Goal: Task Accomplishment & Management: Manage account settings

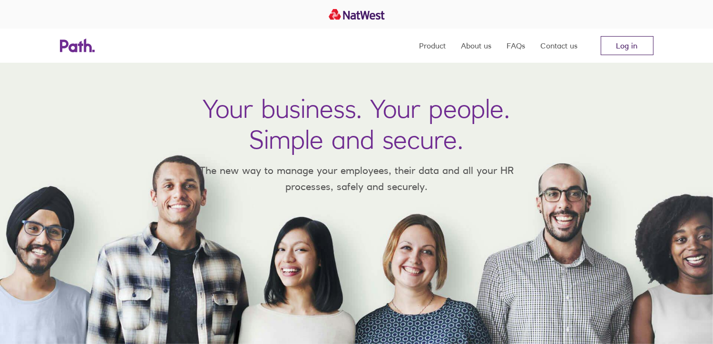
click at [617, 49] on link "Log in" at bounding box center [627, 45] width 53 height 19
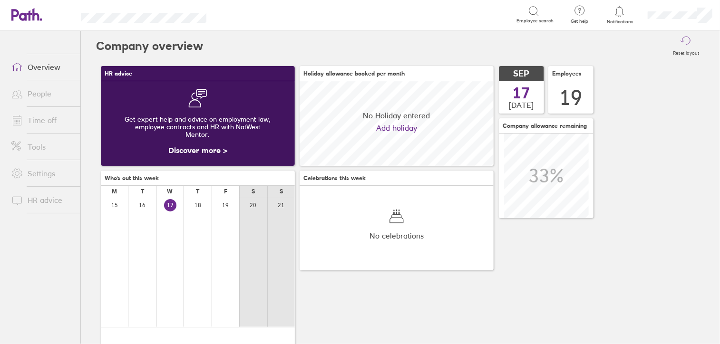
scroll to position [84, 194]
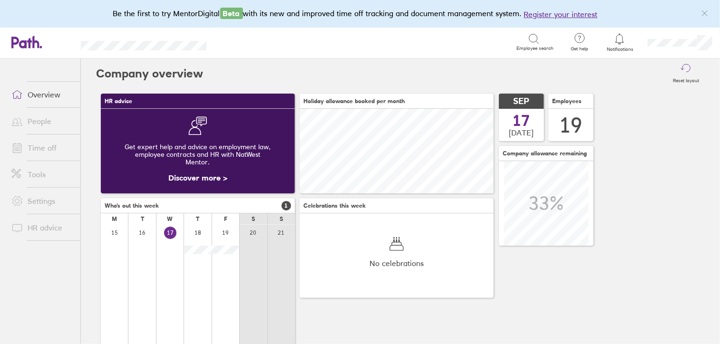
click at [59, 144] on link "Time off" at bounding box center [42, 147] width 77 height 19
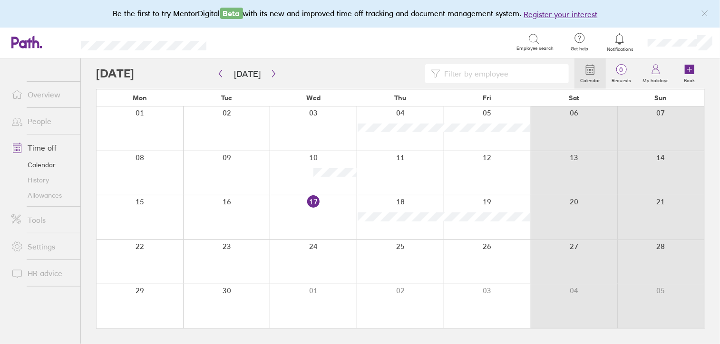
click at [48, 122] on link "People" at bounding box center [42, 121] width 77 height 19
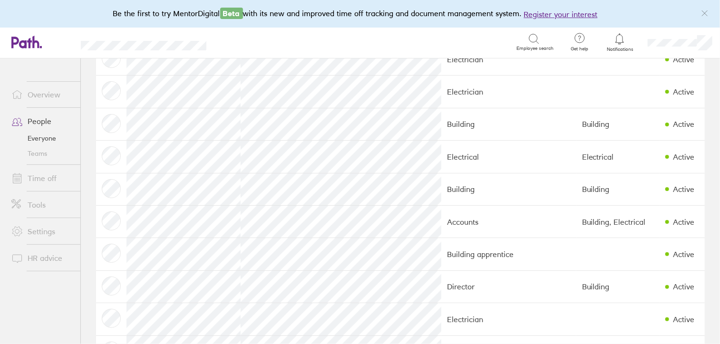
scroll to position [197, 0]
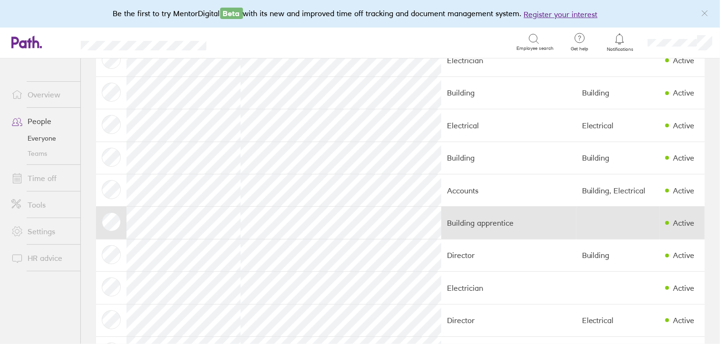
click at [449, 226] on td "Building apprentice" at bounding box center [508, 223] width 135 height 32
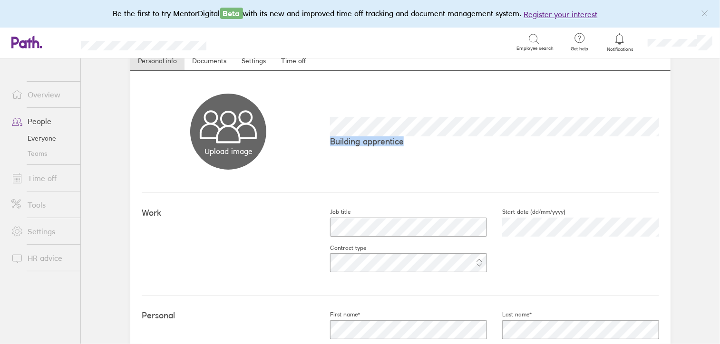
drag, startPoint x: 720, startPoint y: 108, endPoint x: 719, endPoint y: 127, distance: 18.6
click at [719, 127] on main "Book holiday Personal info Documents Settings Time off Upload image Choose file…" at bounding box center [400, 202] width 639 height 286
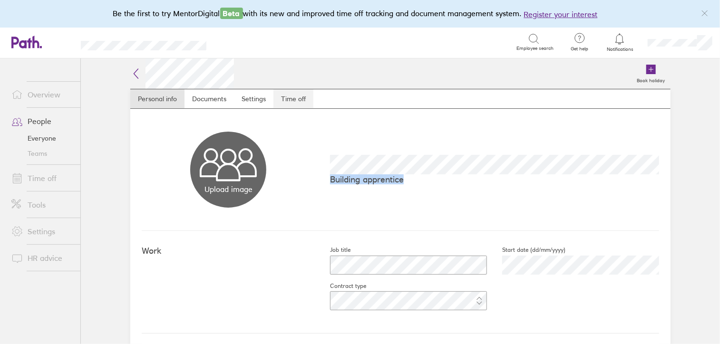
click at [291, 101] on link "Time off" at bounding box center [294, 98] width 40 height 19
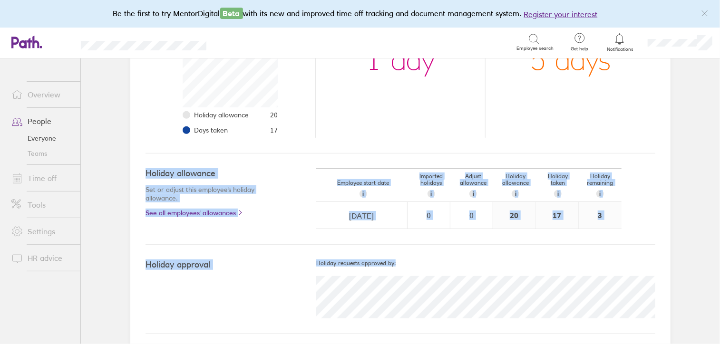
scroll to position [188, 0]
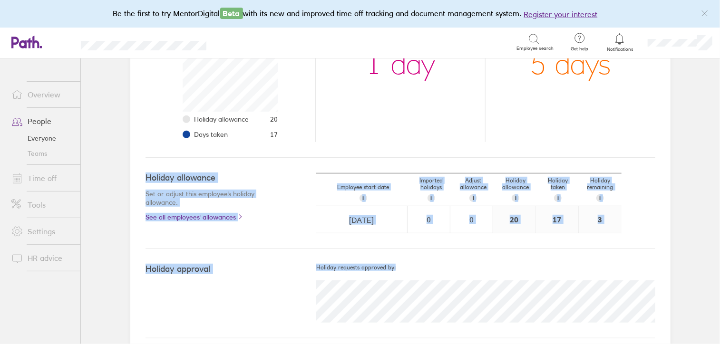
drag, startPoint x: 720, startPoint y: 175, endPoint x: 723, endPoint y: 278, distance: 102.8
click at [720, 278] on html "Be the first to try MentorDigital Beta with its new and improved time off track…" at bounding box center [360, 172] width 720 height 344
click at [557, 260] on div "Holiday approval Holiday requests approved by:" at bounding box center [401, 293] width 510 height 89
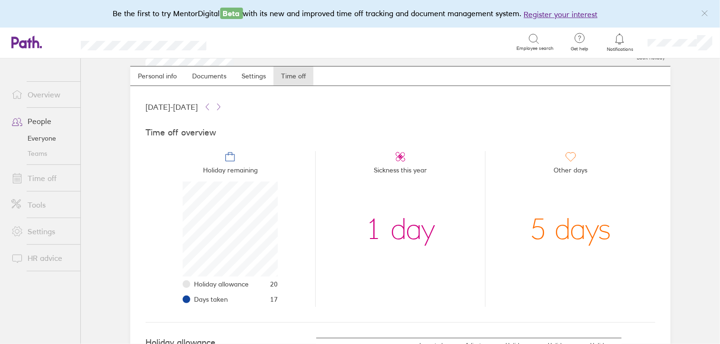
scroll to position [24, 0]
click at [48, 122] on link "People" at bounding box center [42, 121] width 77 height 19
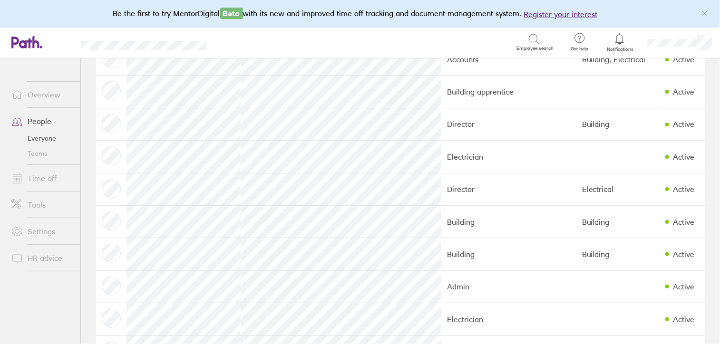
scroll to position [335, 0]
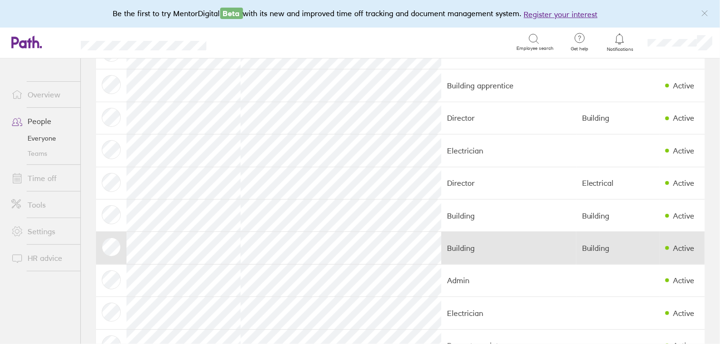
click at [442, 253] on td "Building" at bounding box center [508, 248] width 135 height 32
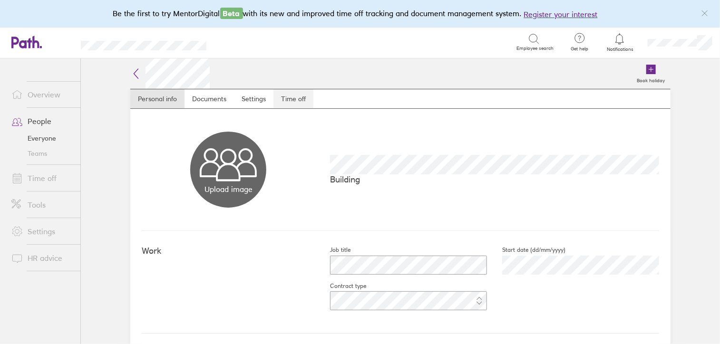
click at [288, 97] on link "Time off" at bounding box center [294, 98] width 40 height 19
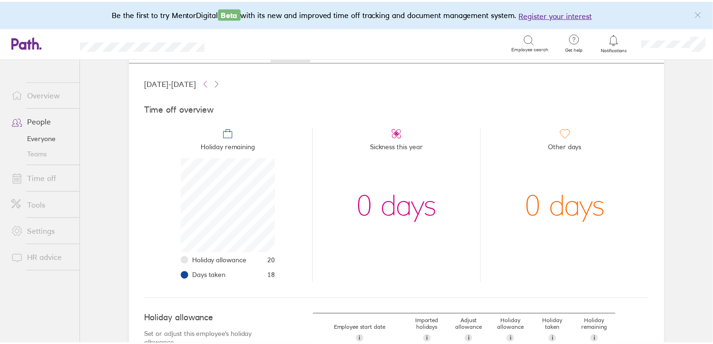
scroll to position [46, 0]
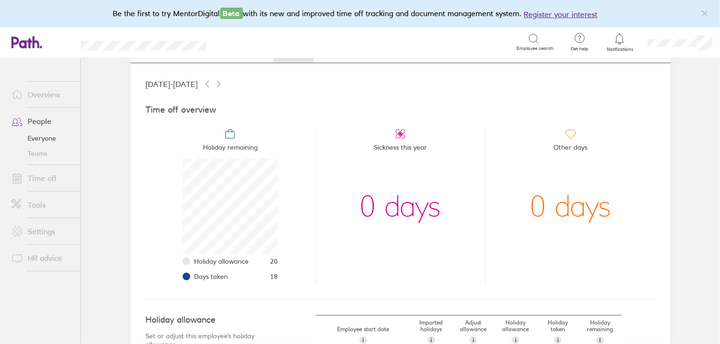
click at [46, 178] on link "Time off" at bounding box center [42, 178] width 77 height 19
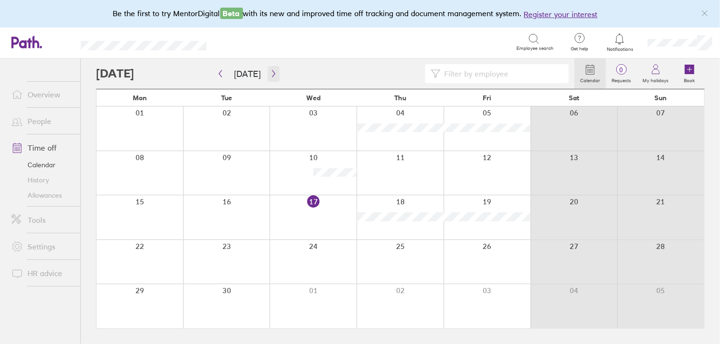
click at [272, 74] on icon "button" at bounding box center [273, 74] width 7 height 8
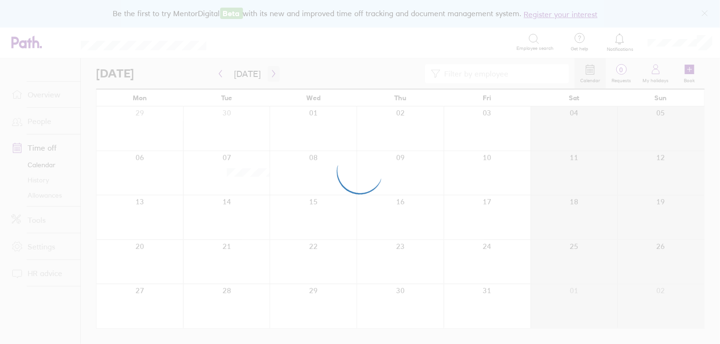
click at [272, 74] on div at bounding box center [360, 172] width 720 height 344
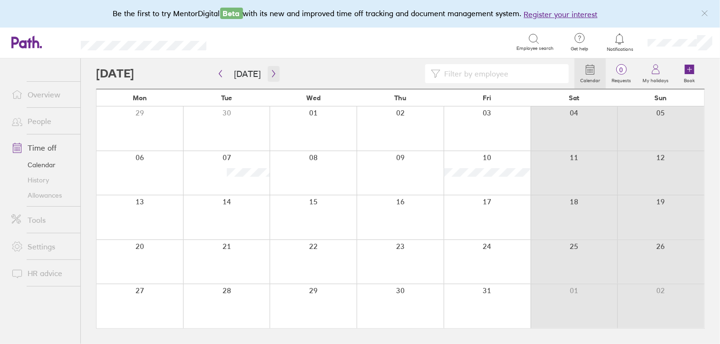
click at [272, 74] on icon "button" at bounding box center [273, 73] width 3 height 7
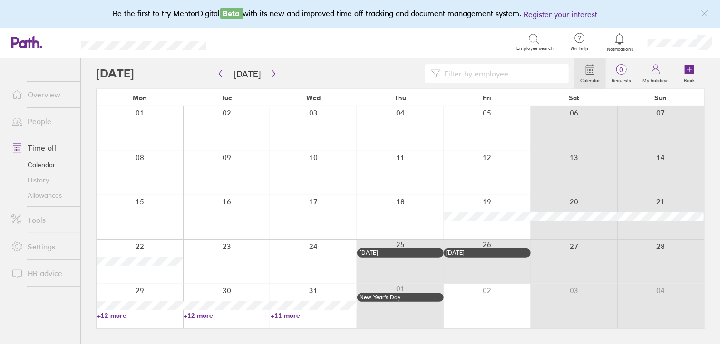
click at [204, 313] on link "+12 more" at bounding box center [227, 316] width 86 height 9
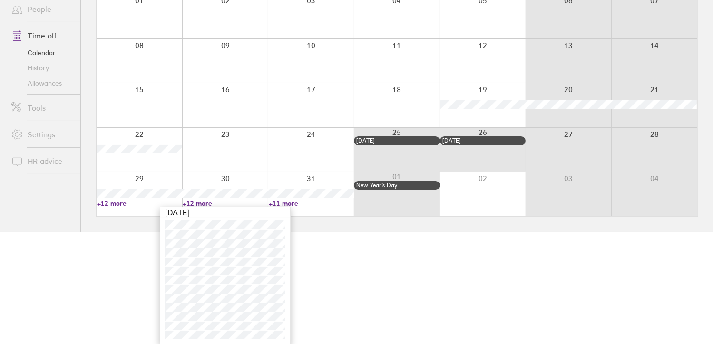
scroll to position [113, 0]
click at [59, 36] on link "Time off" at bounding box center [42, 35] width 77 height 19
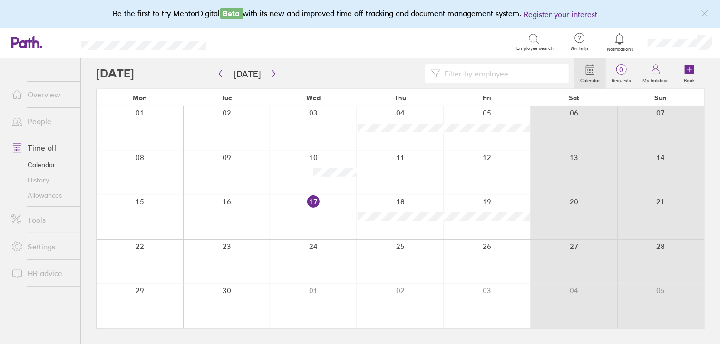
click at [39, 120] on link "People" at bounding box center [42, 121] width 77 height 19
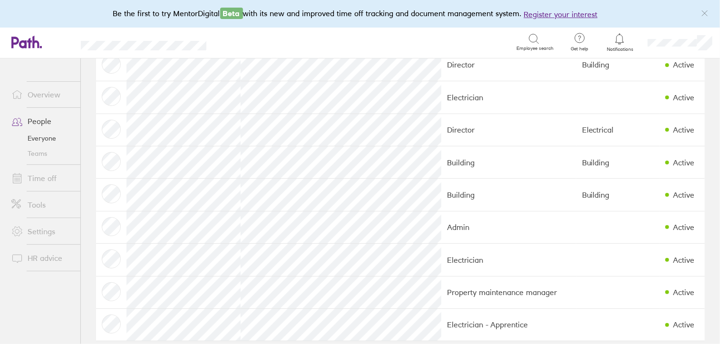
scroll to position [383, 0]
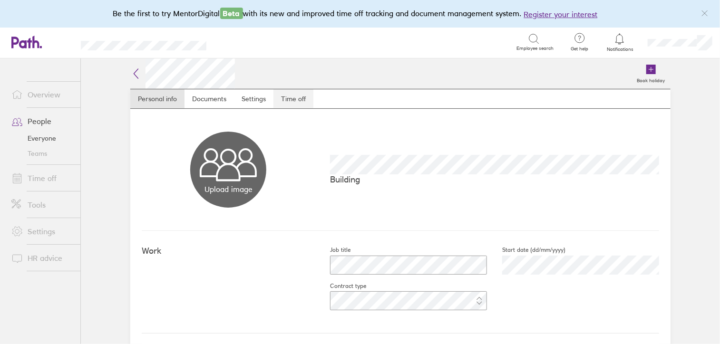
click at [296, 97] on link "Time off" at bounding box center [294, 98] width 40 height 19
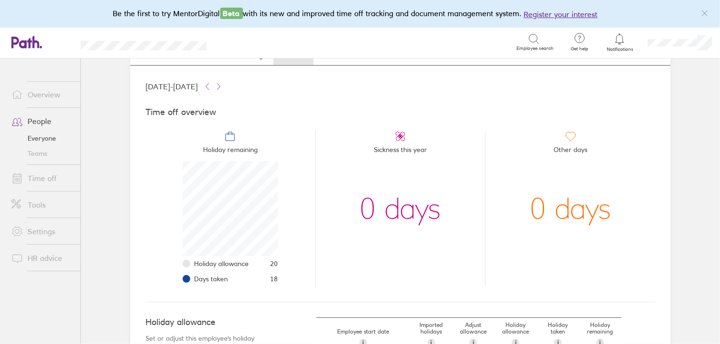
scroll to position [34, 0]
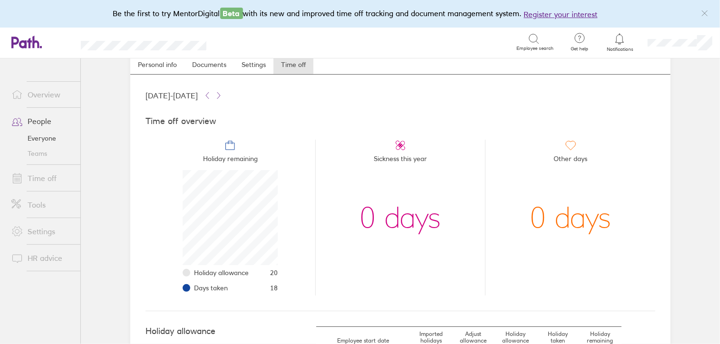
click at [56, 116] on link "People" at bounding box center [42, 121] width 77 height 19
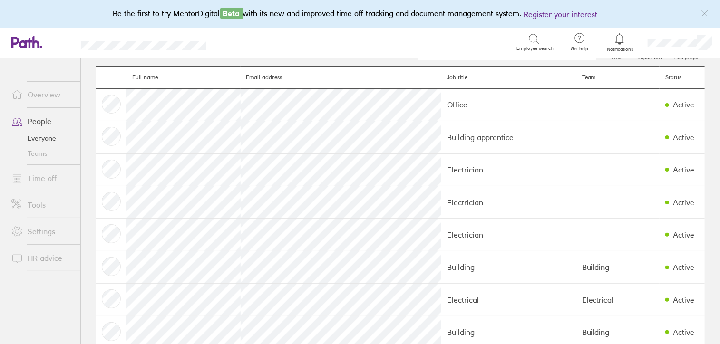
scroll to position [23, 0]
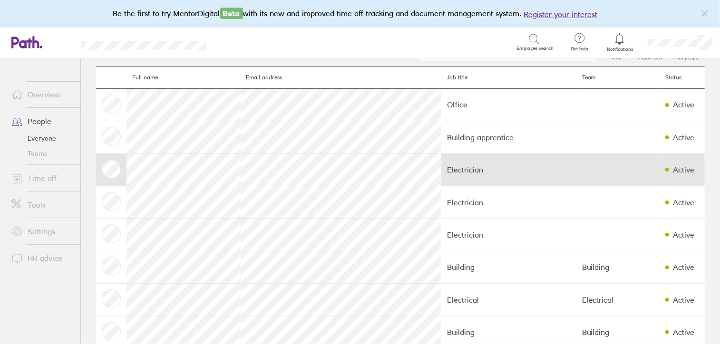
click at [459, 169] on td "Electrician" at bounding box center [508, 170] width 135 height 32
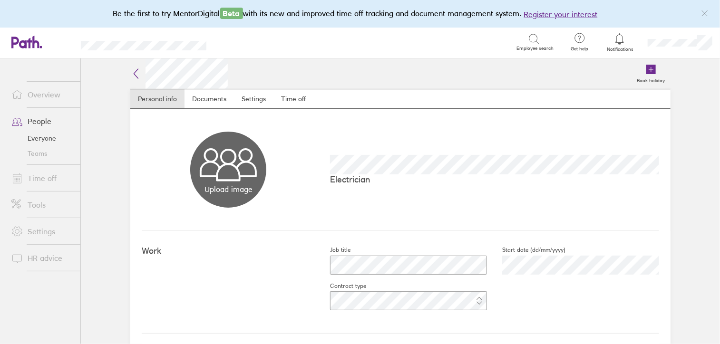
click at [246, 95] on link "Settings" at bounding box center [253, 98] width 39 height 19
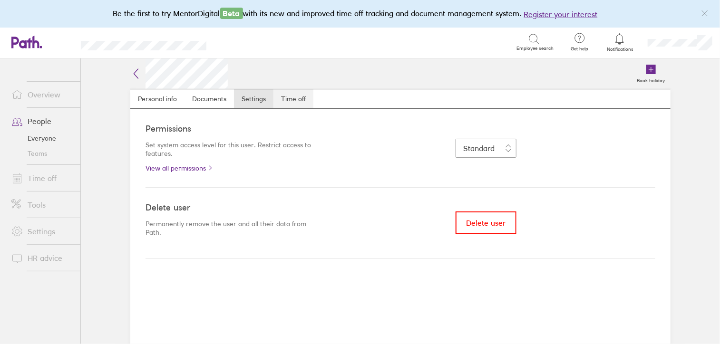
click at [293, 97] on link "Time off" at bounding box center [294, 98] width 40 height 19
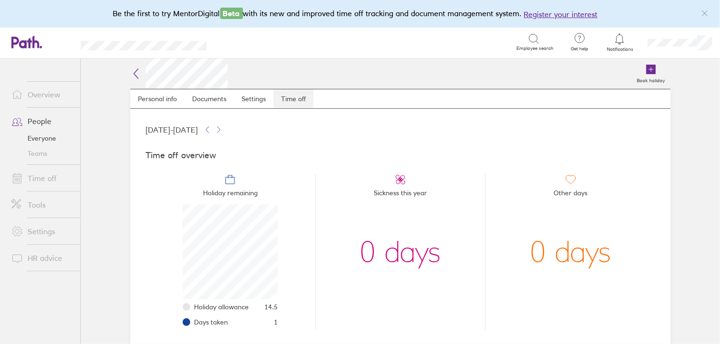
scroll to position [95, 95]
click at [257, 97] on link "Settings" at bounding box center [253, 98] width 39 height 19
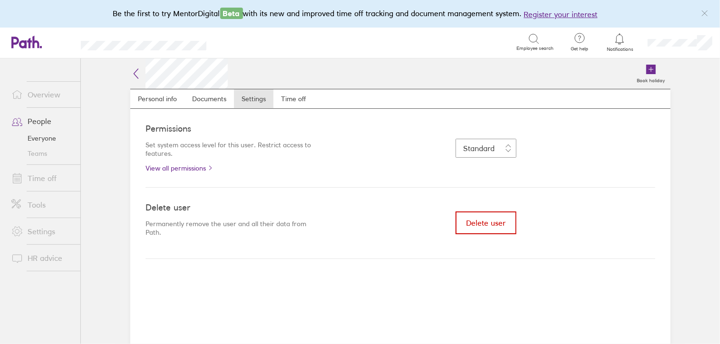
click at [474, 222] on span "Delete user" at bounding box center [485, 223] width 39 height 9
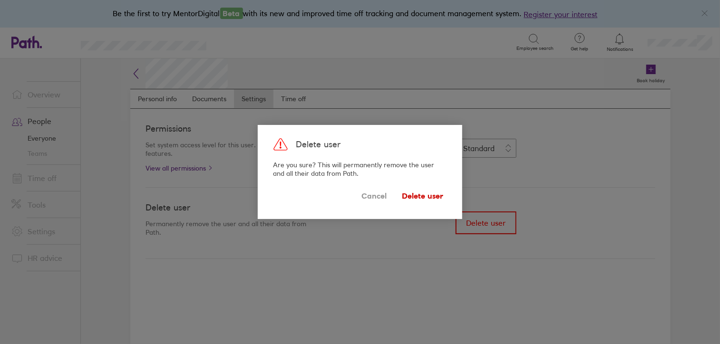
click at [418, 193] on span "Delete user" at bounding box center [422, 195] width 41 height 15
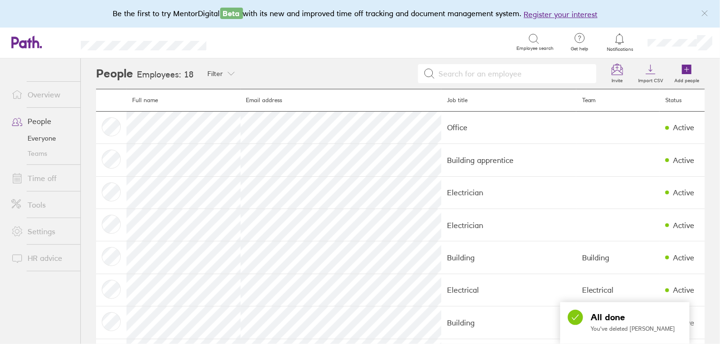
click at [441, 193] on td "Electrician" at bounding box center [508, 192] width 135 height 32
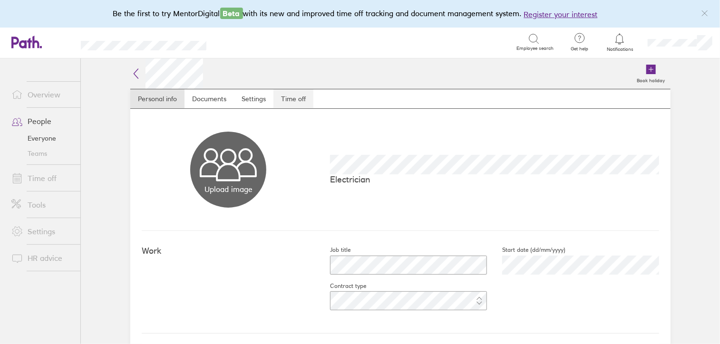
click at [290, 98] on link "Time off" at bounding box center [294, 98] width 40 height 19
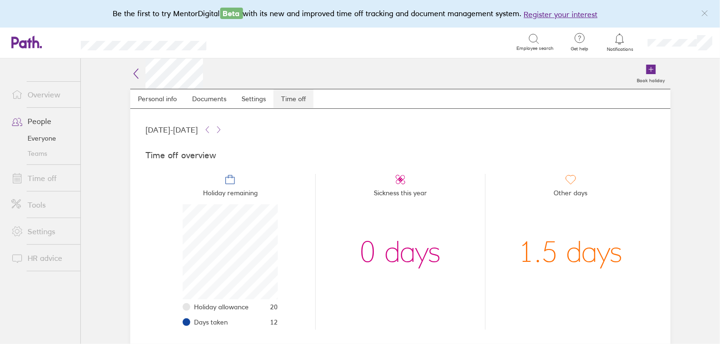
scroll to position [95, 95]
click at [250, 99] on link "Settings" at bounding box center [253, 98] width 39 height 19
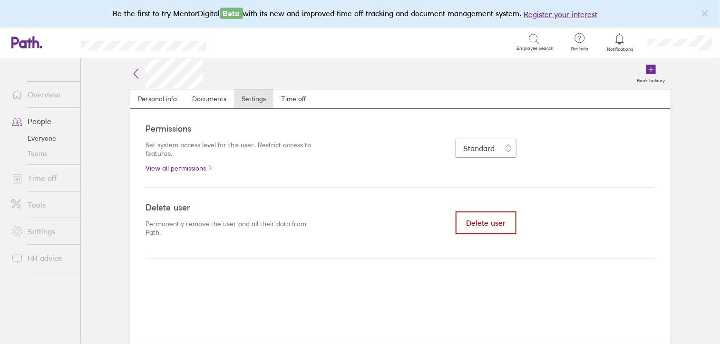
click at [477, 219] on span "Delete user" at bounding box center [485, 223] width 39 height 9
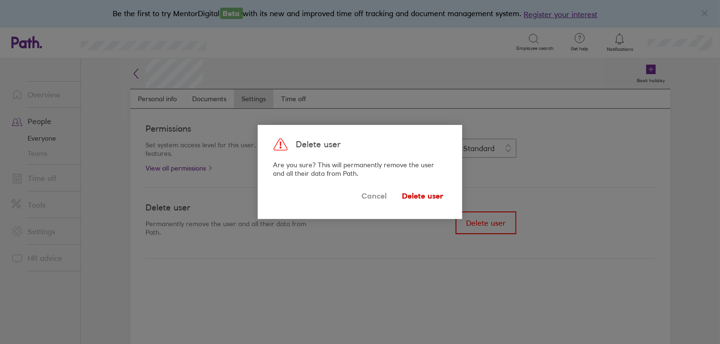
click at [418, 194] on span "Delete user" at bounding box center [422, 195] width 41 height 15
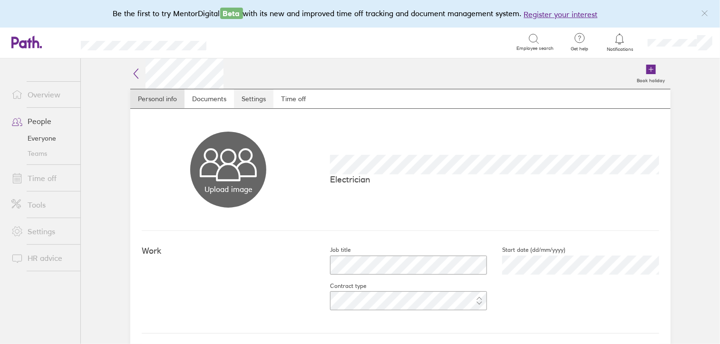
click at [254, 103] on link "Settings" at bounding box center [253, 98] width 39 height 19
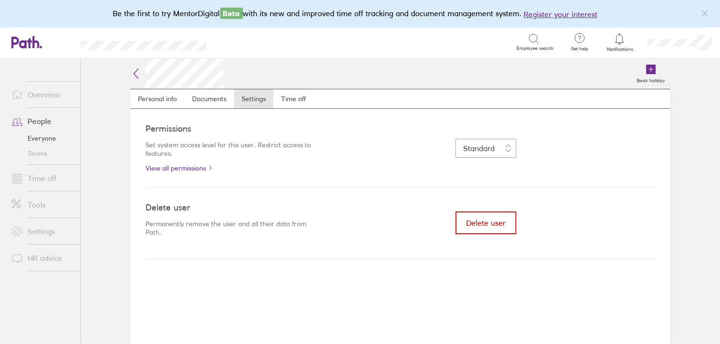
click at [488, 226] on button "Delete user" at bounding box center [486, 223] width 61 height 23
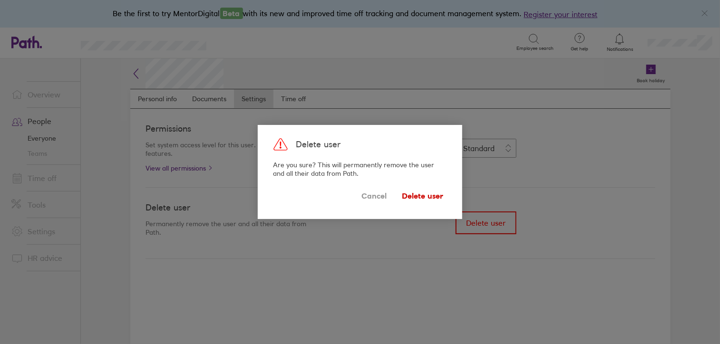
click at [413, 194] on span "Delete user" at bounding box center [422, 195] width 41 height 15
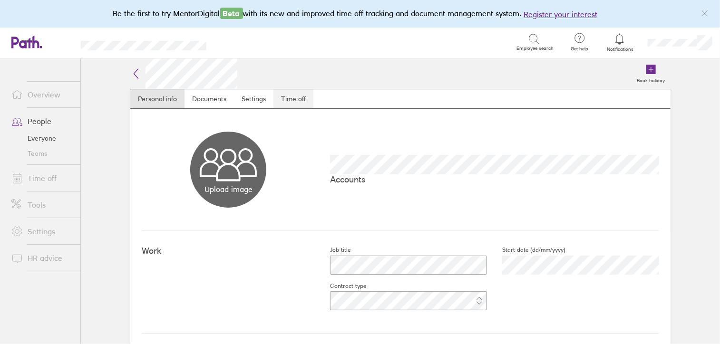
click at [293, 97] on link "Time off" at bounding box center [294, 98] width 40 height 19
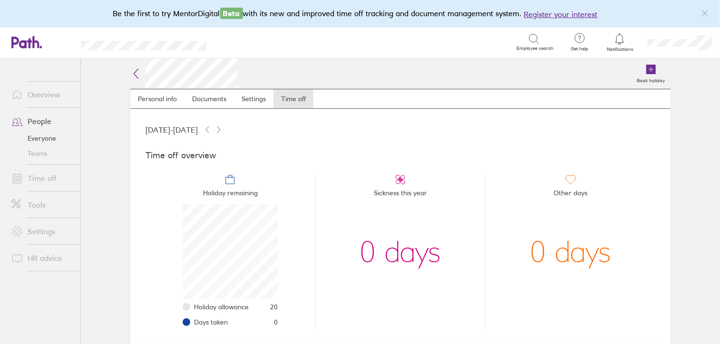
click at [135, 75] on icon at bounding box center [135, 73] width 11 height 11
